Goal: Information Seeking & Learning: Learn about a topic

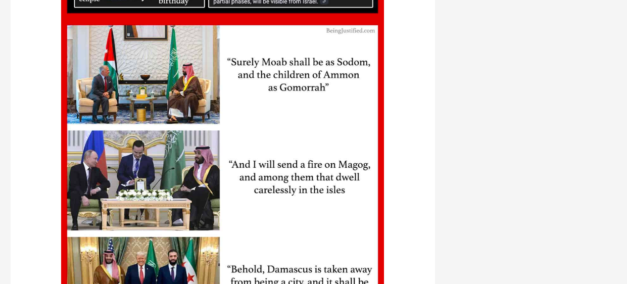
scroll to position [2179, 0]
